Goal: Find specific page/section: Find specific page/section

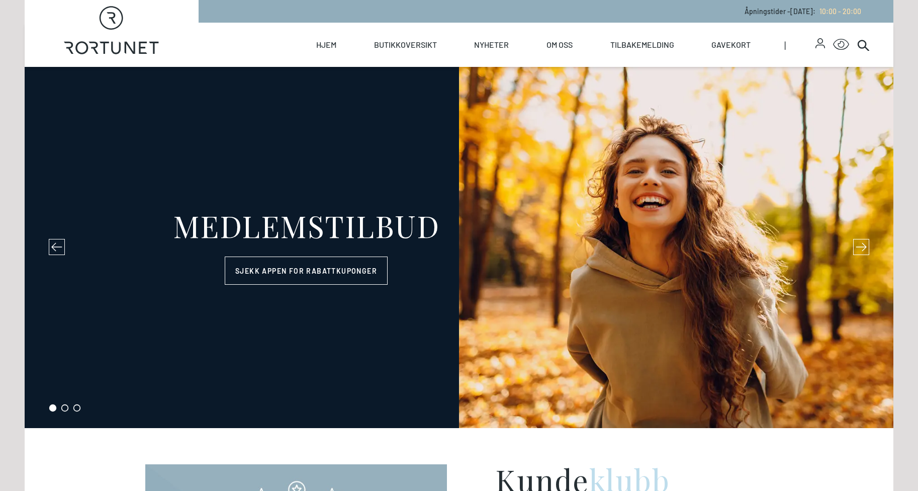
select select "NO"
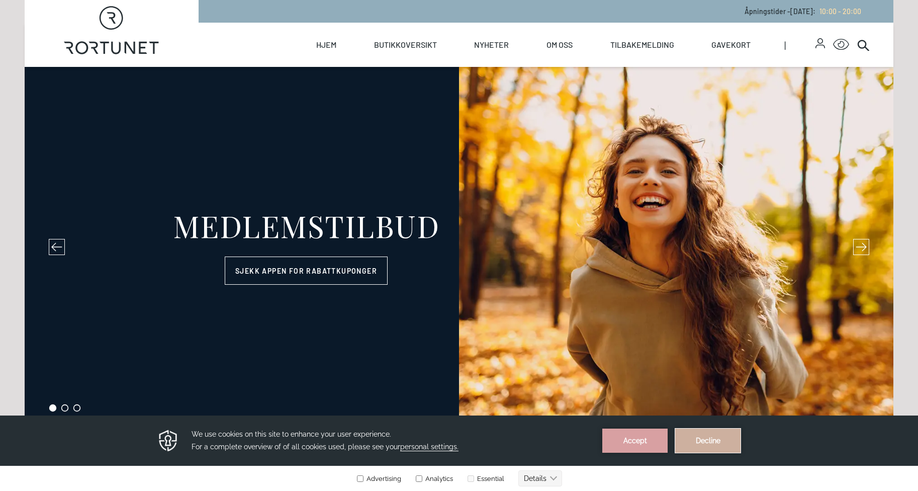
click at [700, 439] on button "Decline" at bounding box center [707, 440] width 65 height 24
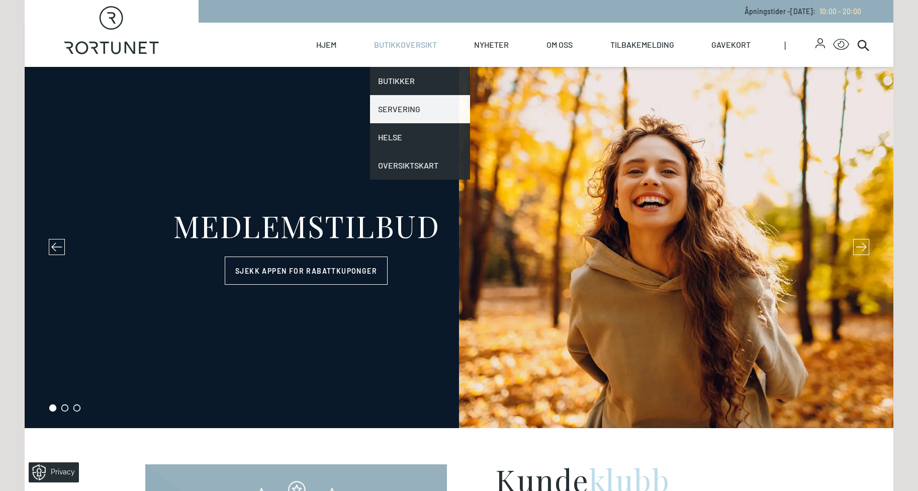
click at [399, 111] on link "Servering" at bounding box center [420, 109] width 101 height 28
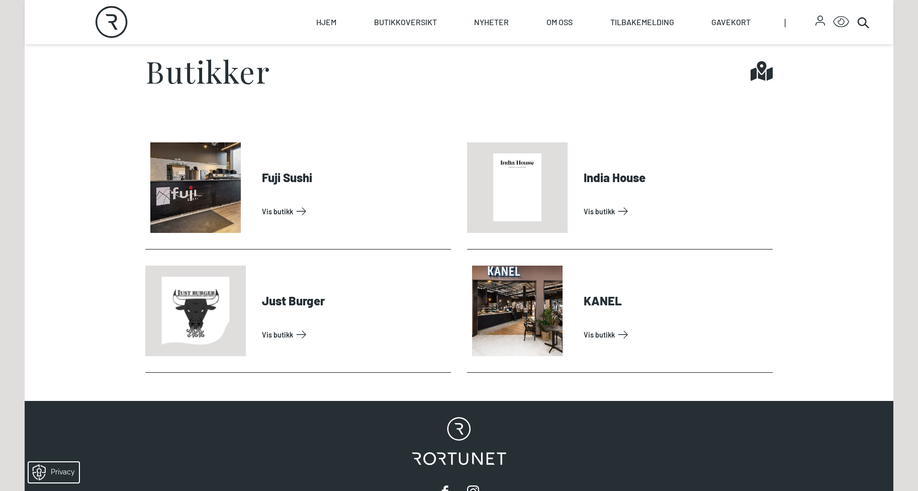
scroll to position [453, 0]
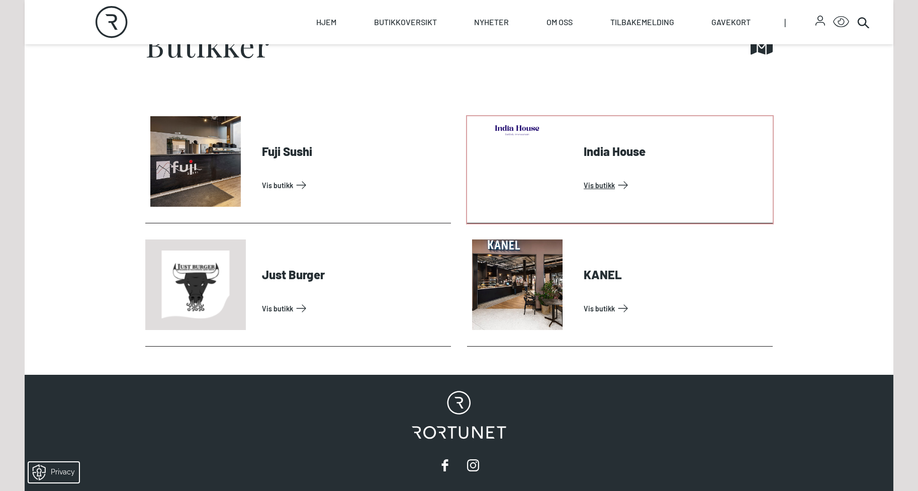
click at [595, 186] on link "Vis butikk" at bounding box center [676, 185] width 185 height 16
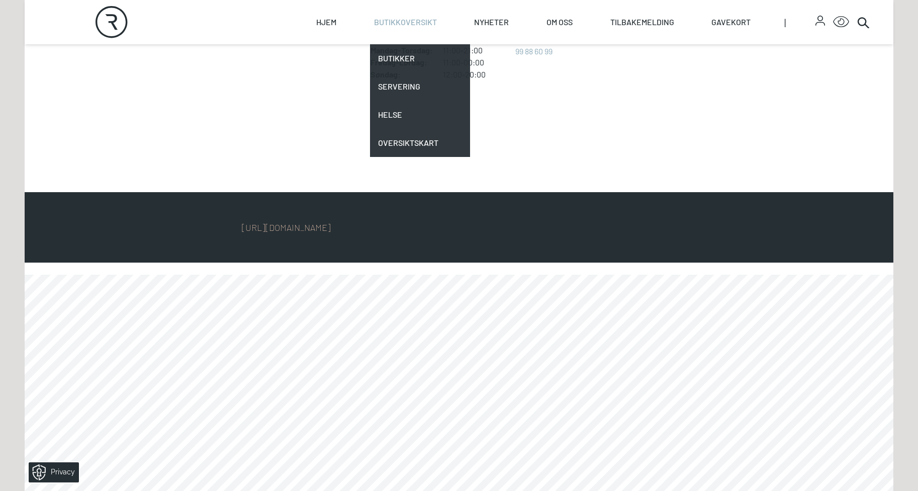
scroll to position [402, 0]
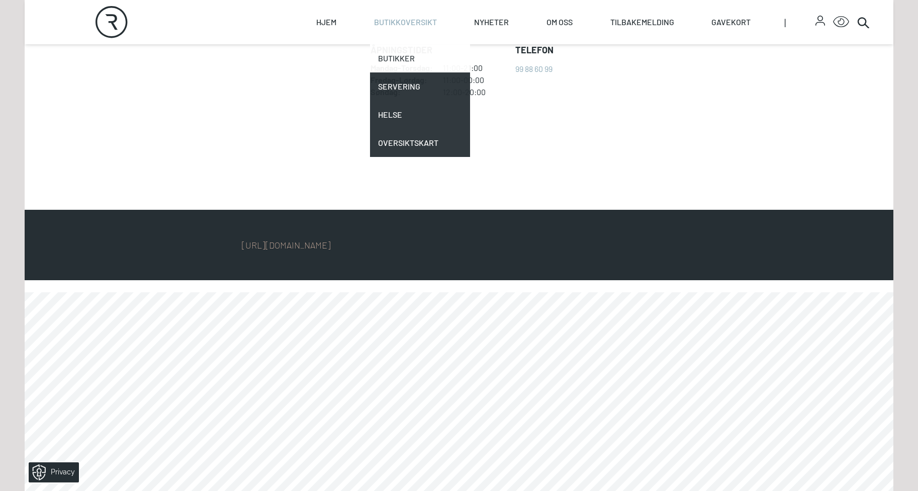
click at [400, 56] on link "Butikker" at bounding box center [420, 58] width 101 height 28
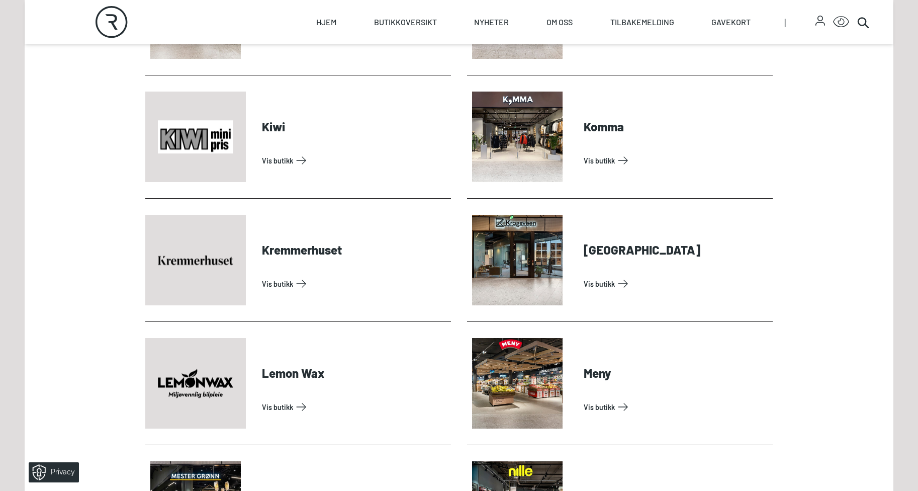
scroll to position [1609, 0]
